Goal: Task Accomplishment & Management: Complete application form

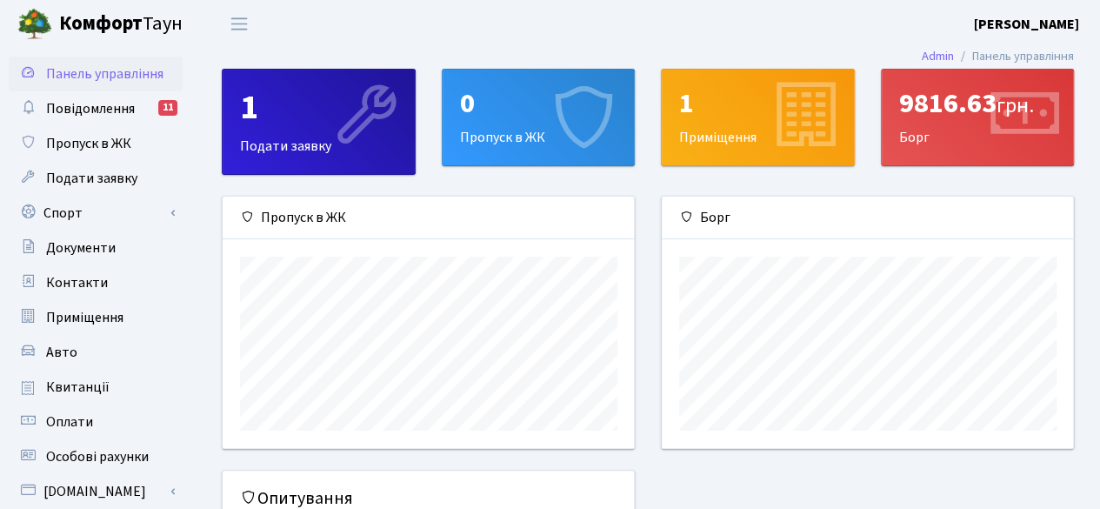
scroll to position [250, 412]
click at [510, 110] on div "0" at bounding box center [538, 103] width 157 height 33
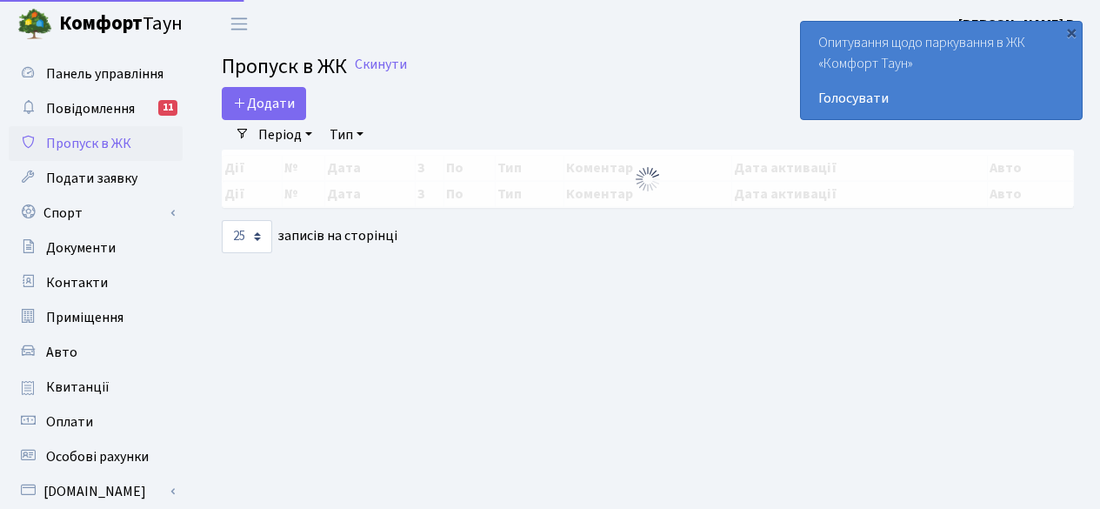
select select "25"
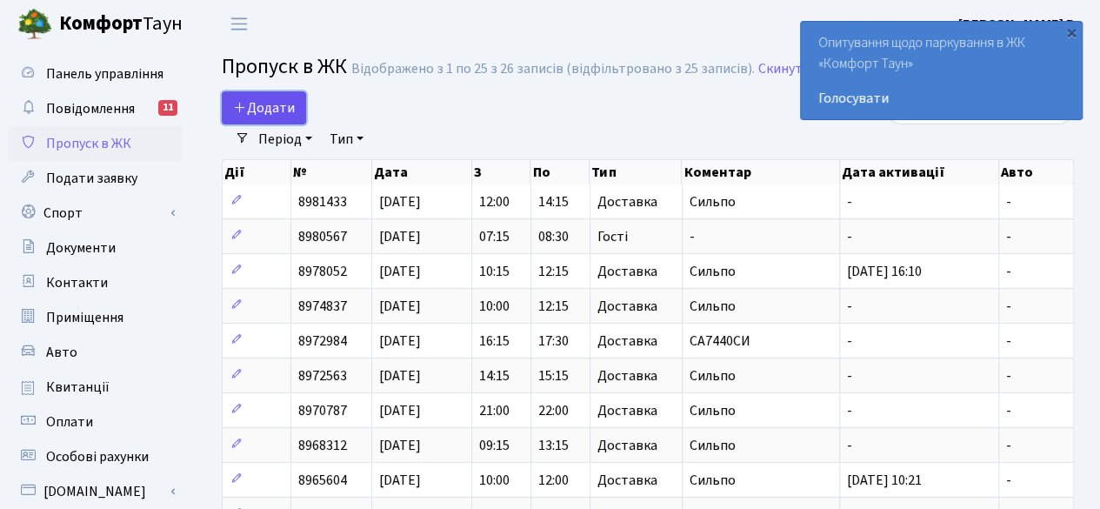
click at [280, 100] on span "Додати" at bounding box center [264, 107] width 62 height 19
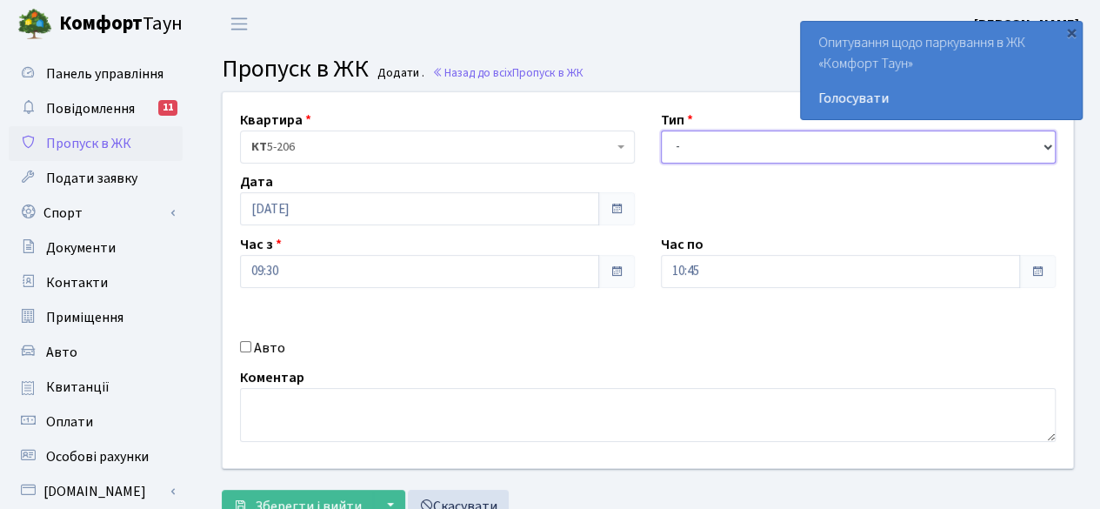
click at [796, 144] on select "- Доставка Таксі Гості Сервіс" at bounding box center [858, 146] width 395 height 33
select select "1"
click at [661, 130] on select "- Доставка Таксі Гості Сервіс" at bounding box center [858, 146] width 395 height 33
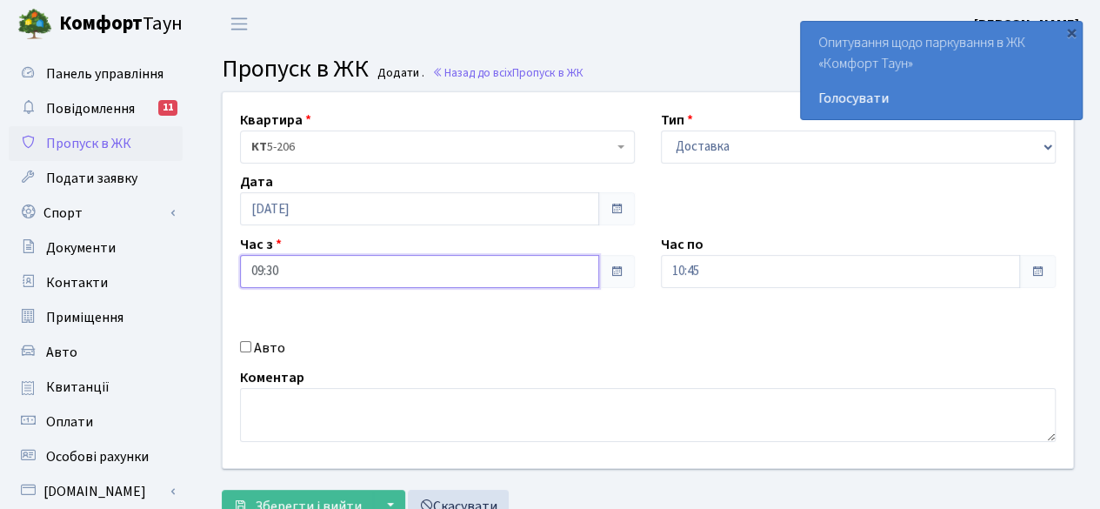
click at [410, 267] on input "09:30" at bounding box center [419, 271] width 359 height 33
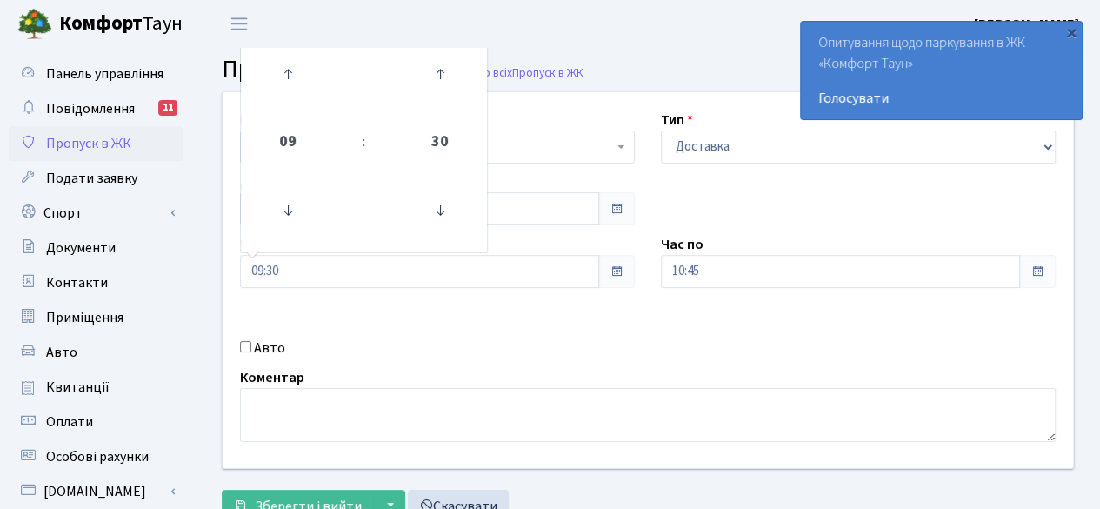
click at [418, 309] on div "Квартира <b>КТ</b>&nbsp;&nbsp;&nbsp;&nbsp;5-206 КТ 5-206 Тип - Доставка Таксі Г…" at bounding box center [648, 280] width 877 height 376
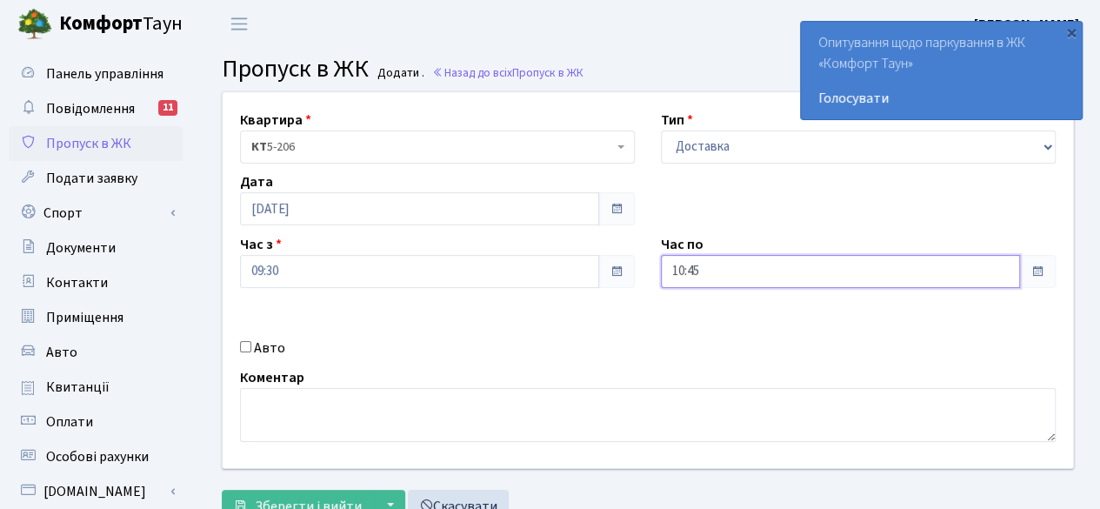
click at [978, 264] on input "10:45" at bounding box center [840, 271] width 359 height 33
click at [717, 77] on icon at bounding box center [708, 73] width 47 height 47
click at [716, 77] on icon at bounding box center [708, 73] width 47 height 47
type input "12:45"
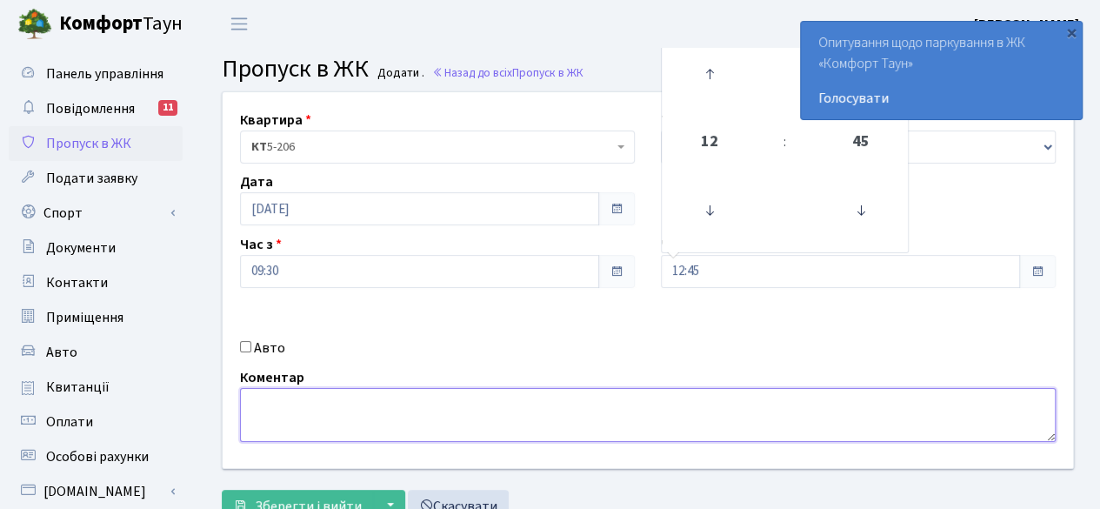
click at [696, 416] on textarea at bounding box center [648, 415] width 816 height 54
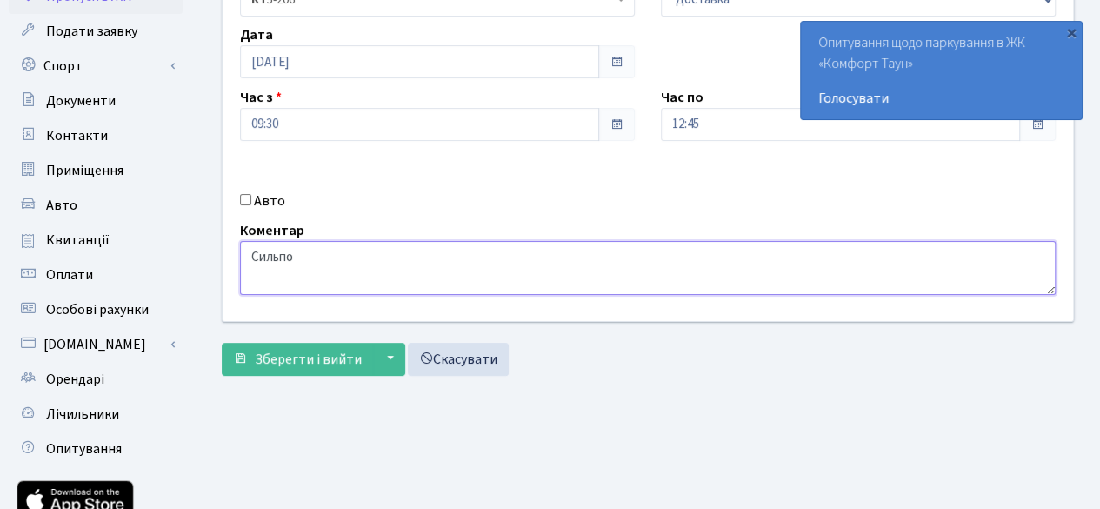
scroll to position [174, 0]
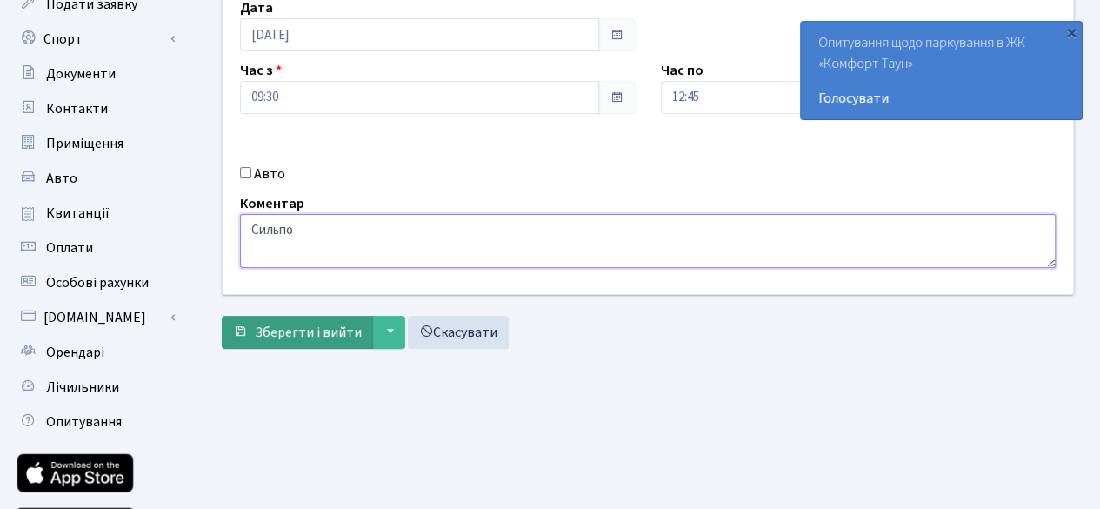
type textarea "Сильпо"
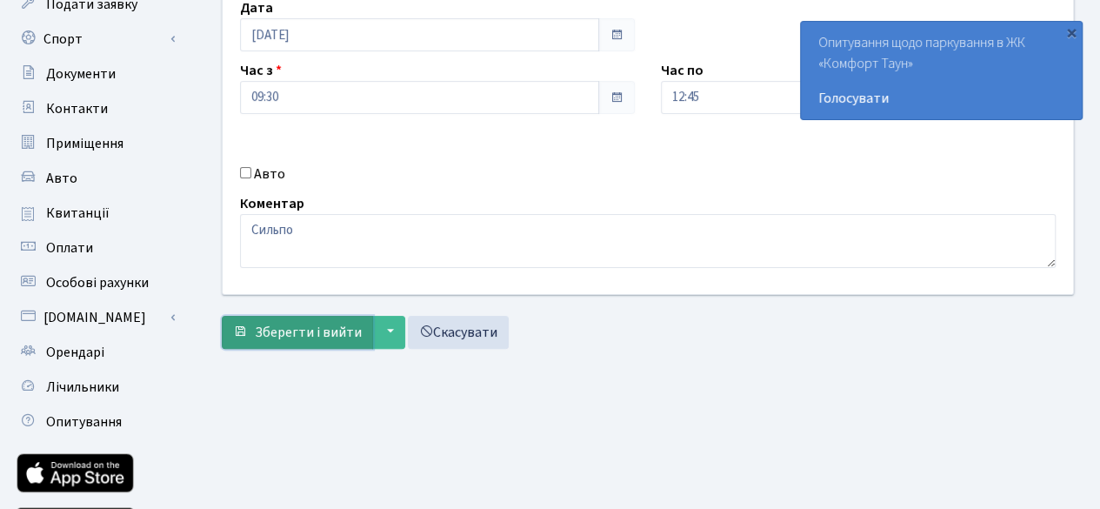
click at [287, 325] on span "Зберегти і вийти" at bounding box center [308, 332] width 107 height 19
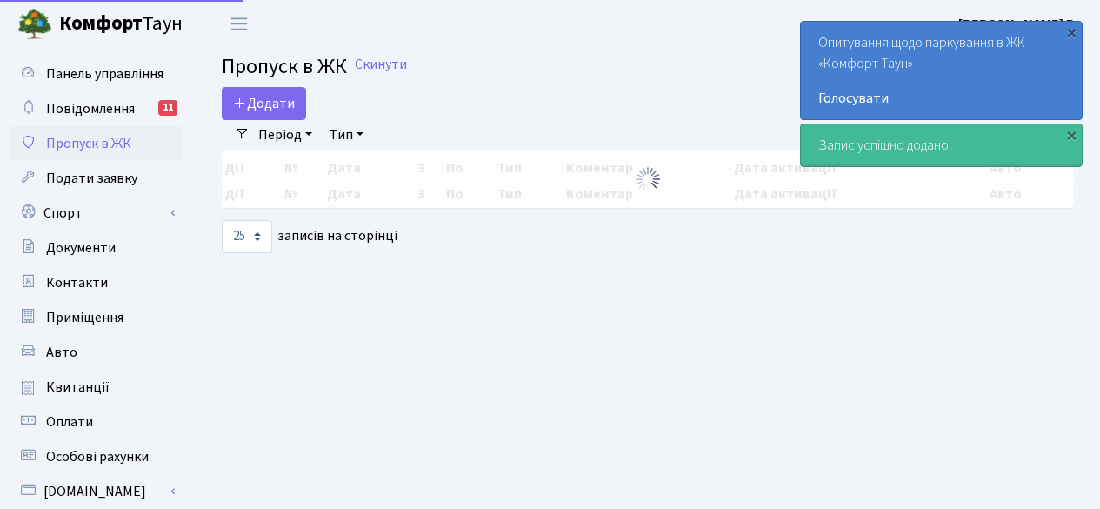
select select "25"
